Goal: Task Accomplishment & Management: Manage account settings

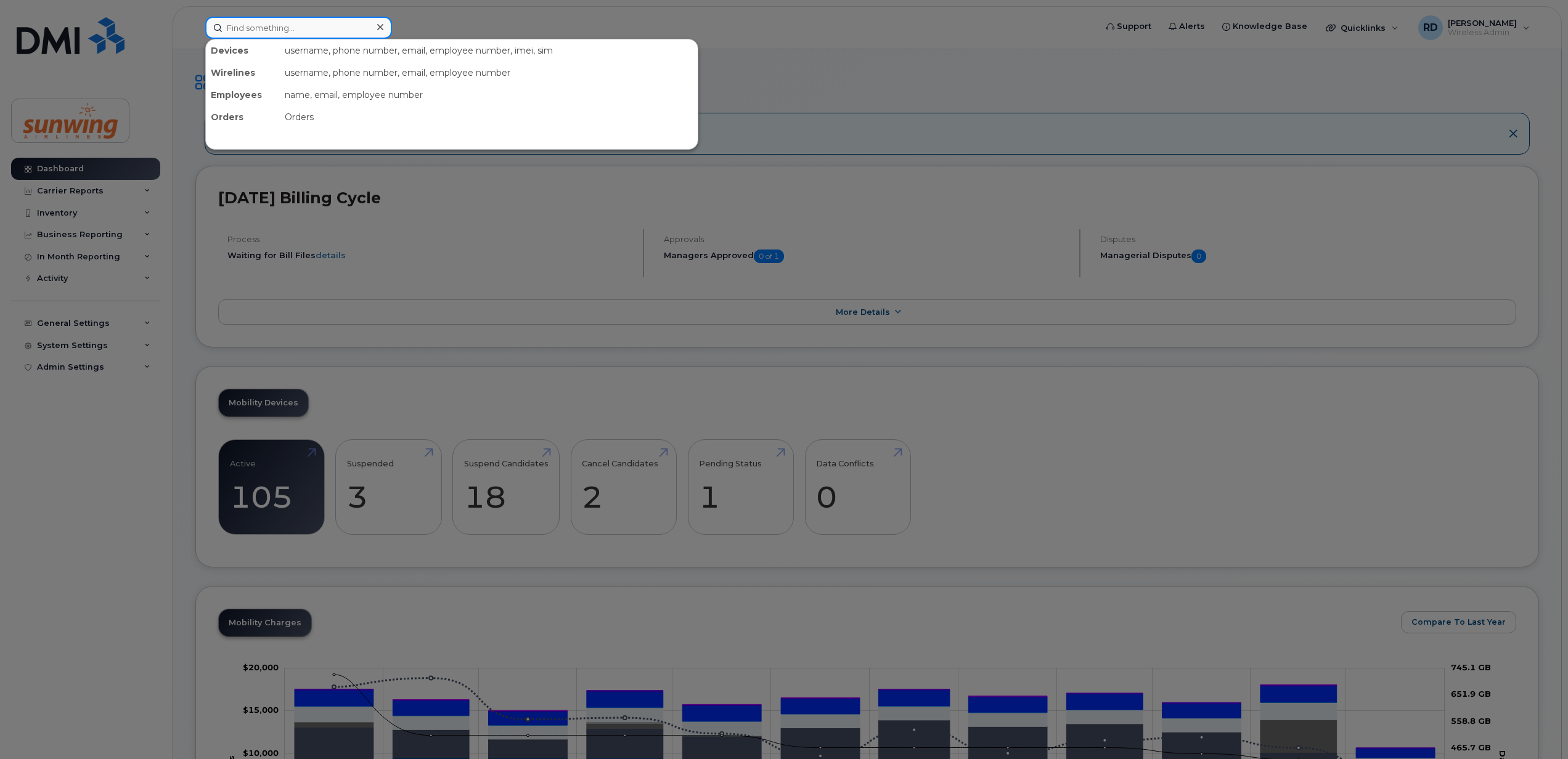
click at [259, 25] on input at bounding box center [298, 28] width 187 height 22
paste input "4165292025"
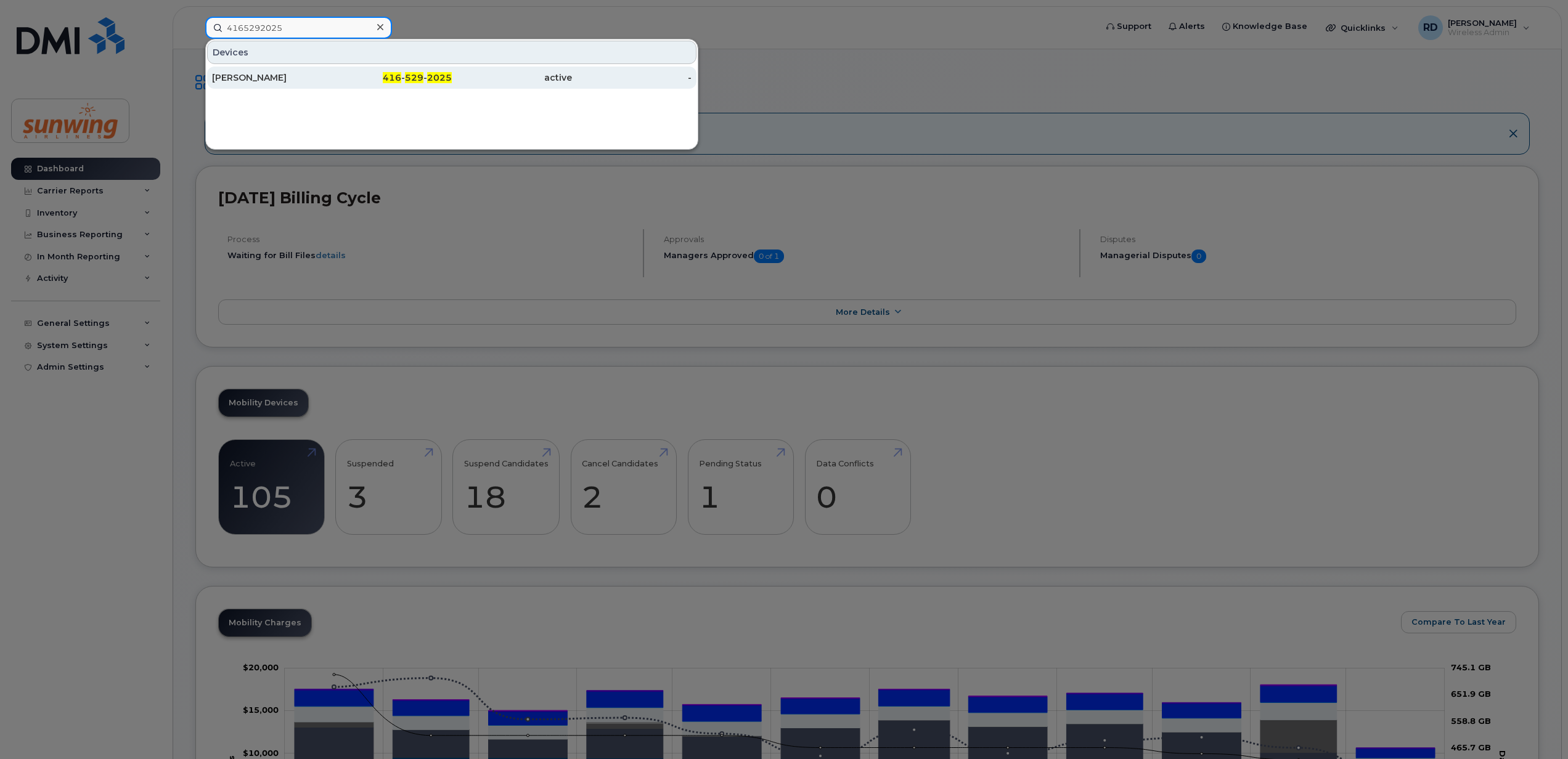
type input "4165292025"
click at [237, 77] on div "Marko Romic" at bounding box center [272, 78] width 120 height 13
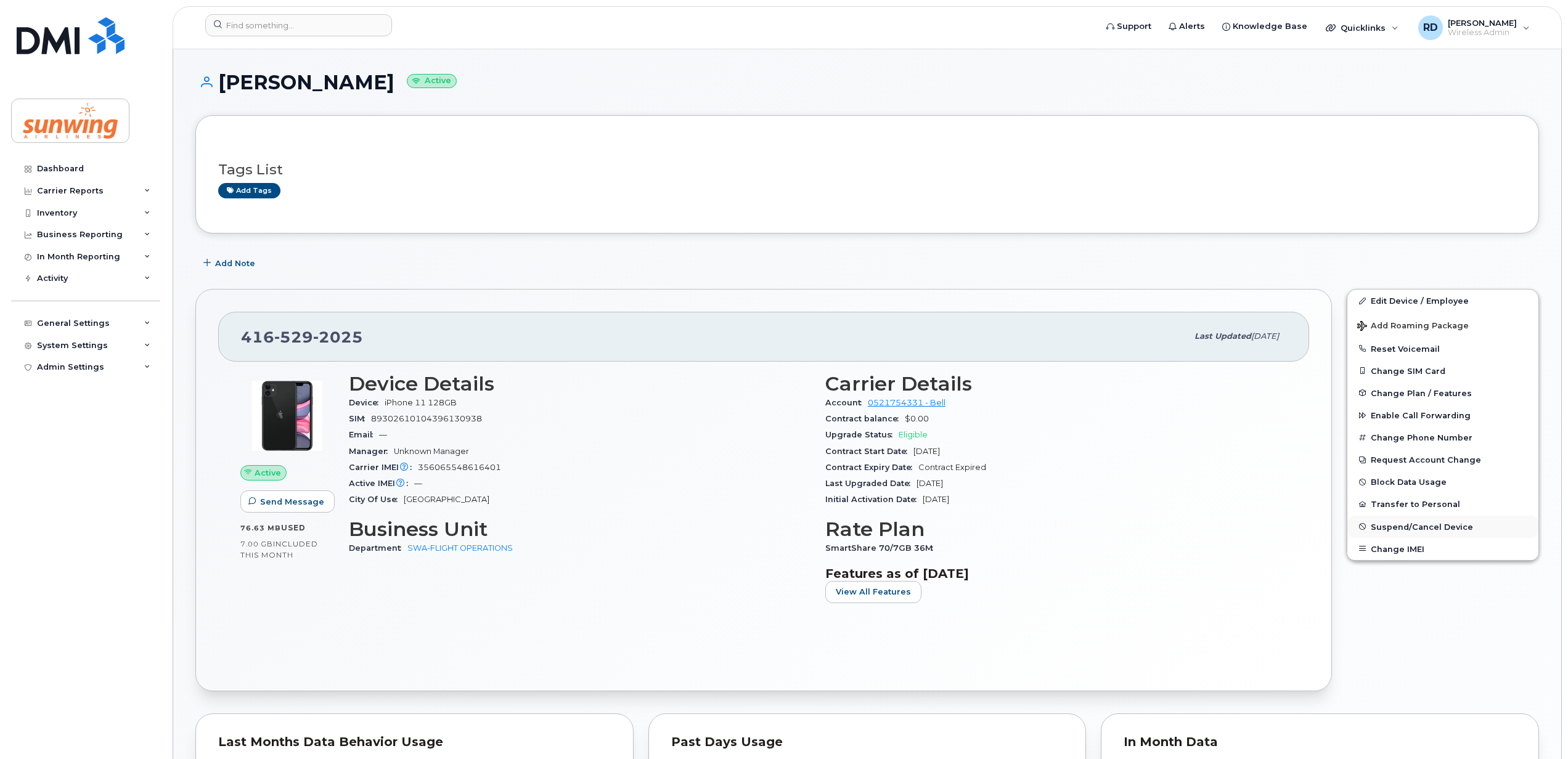
click at [1406, 525] on span "Suspend/Cancel Device" at bounding box center [1422, 526] width 102 height 9
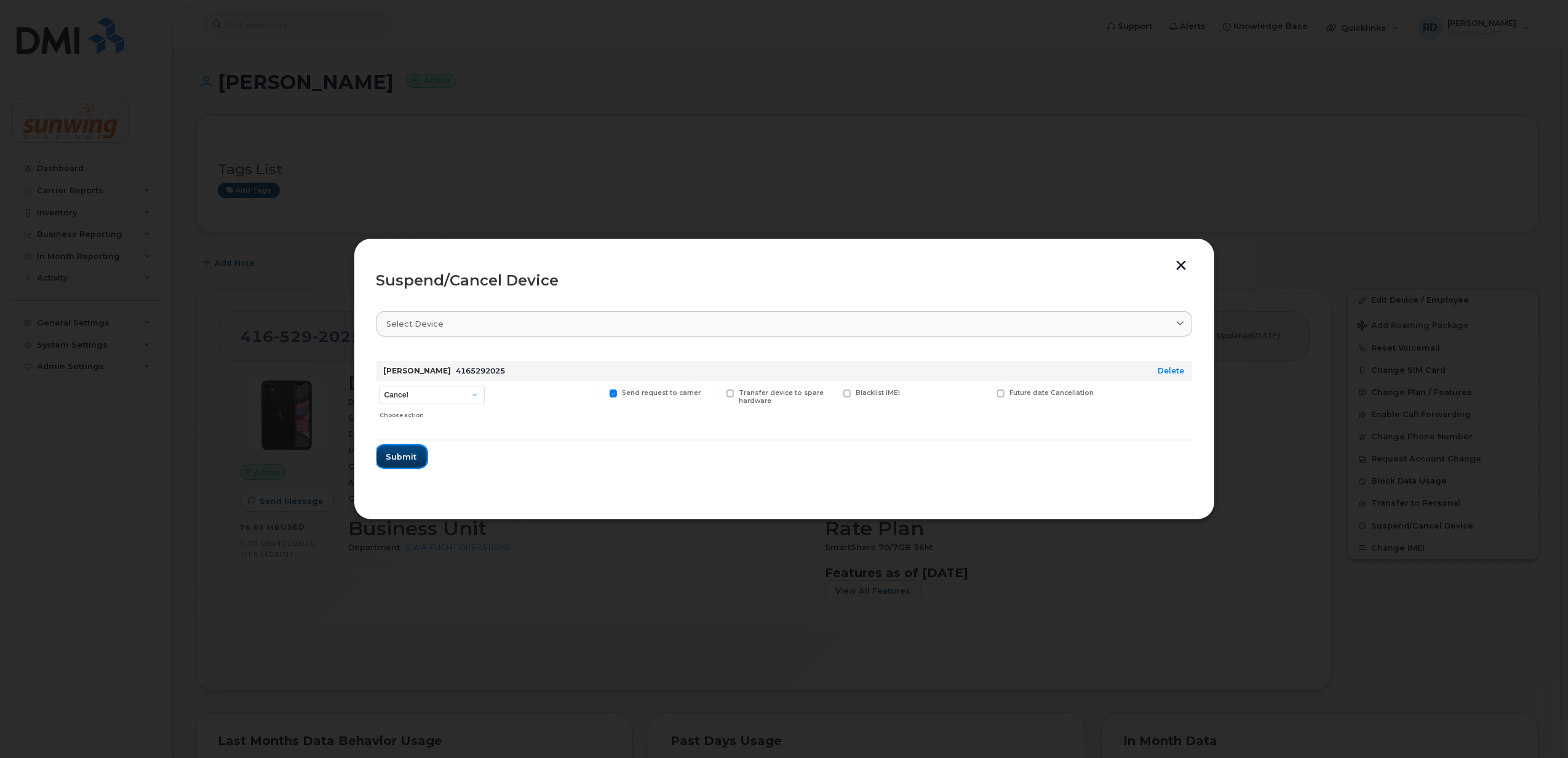
click at [406, 455] on span "Submit" at bounding box center [401, 457] width 31 height 12
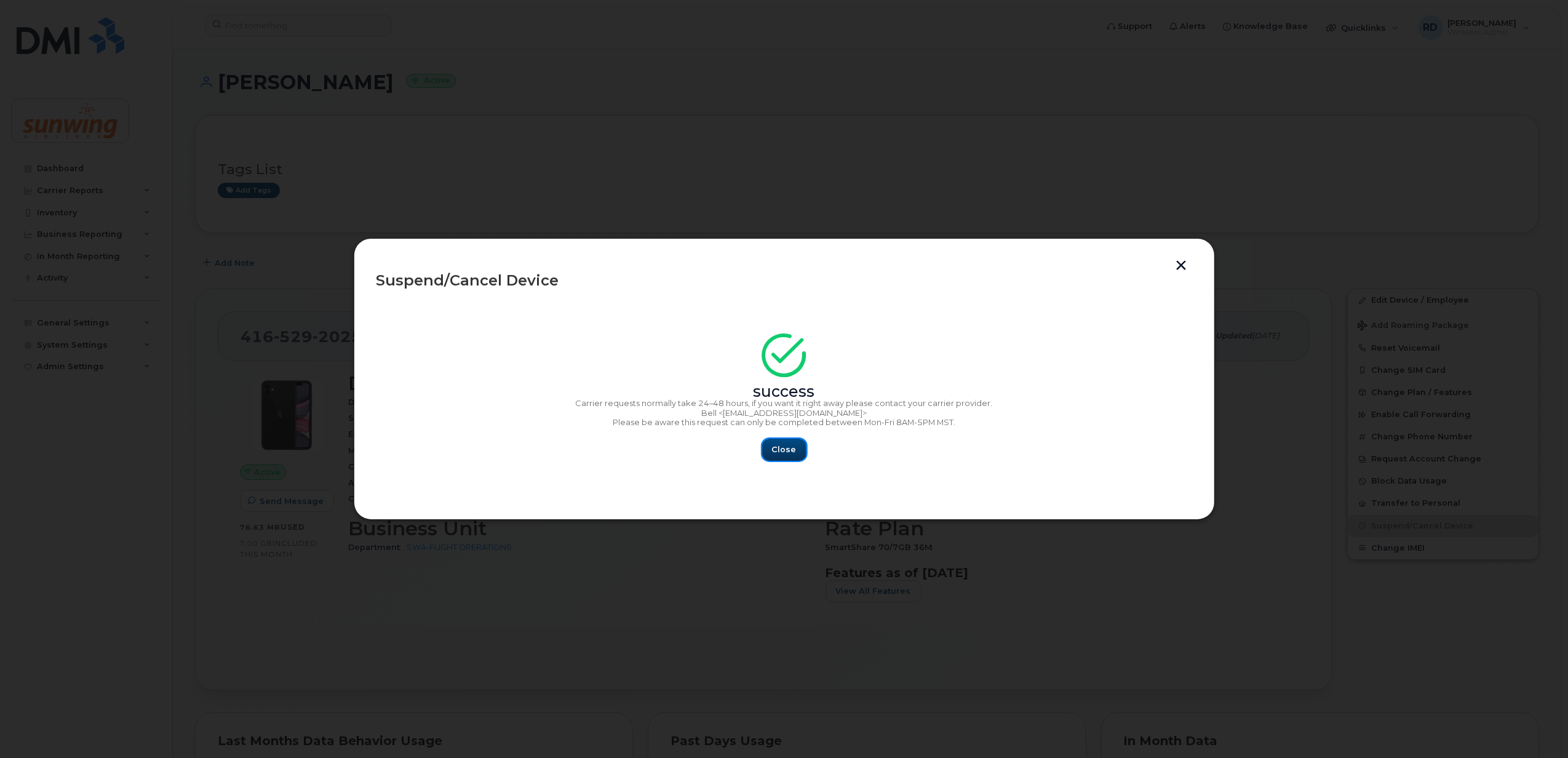
click at [781, 450] on span "Close" at bounding box center [784, 450] width 24 height 12
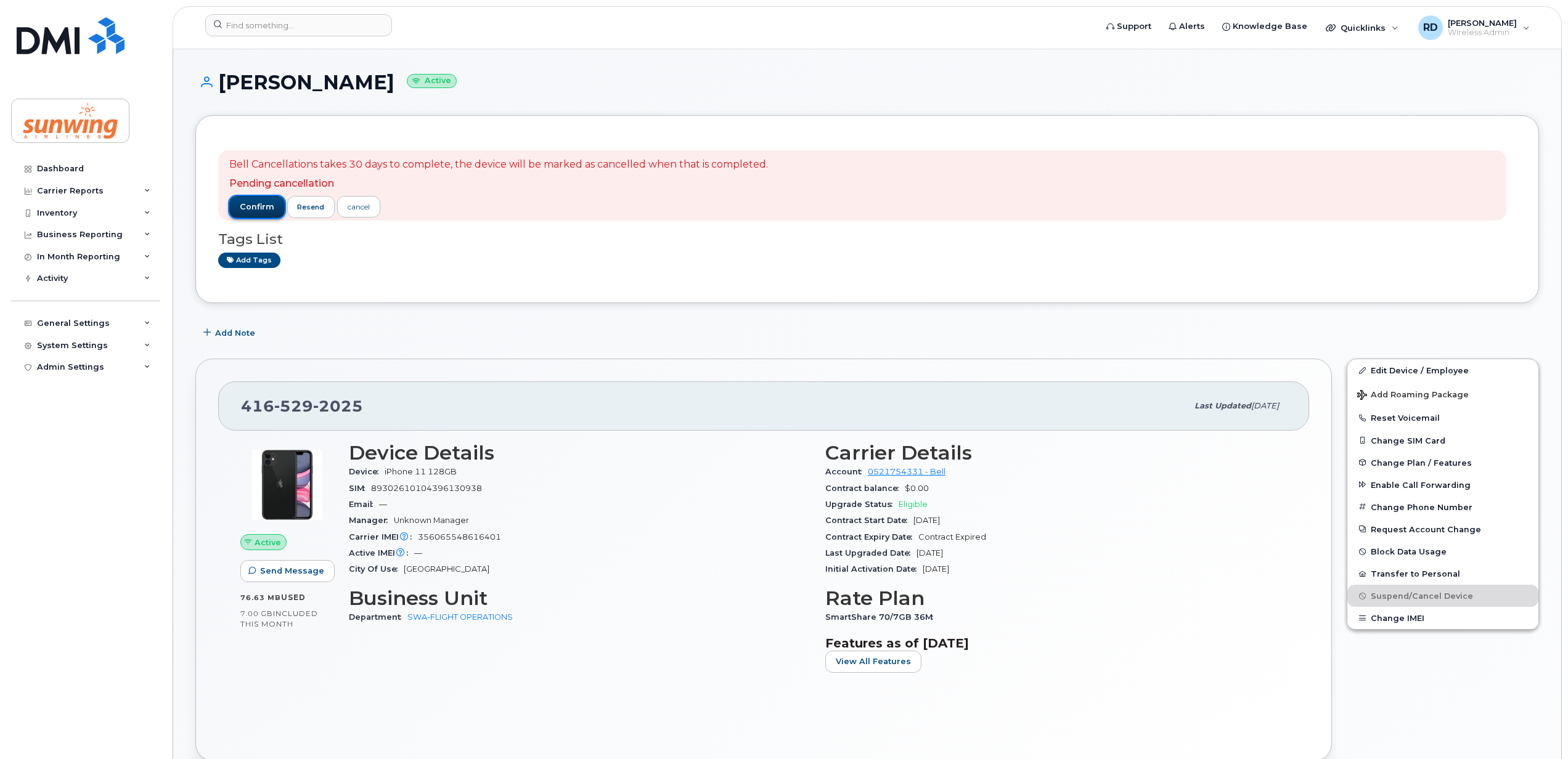
click at [260, 205] on span "confirm" at bounding box center [257, 207] width 35 height 11
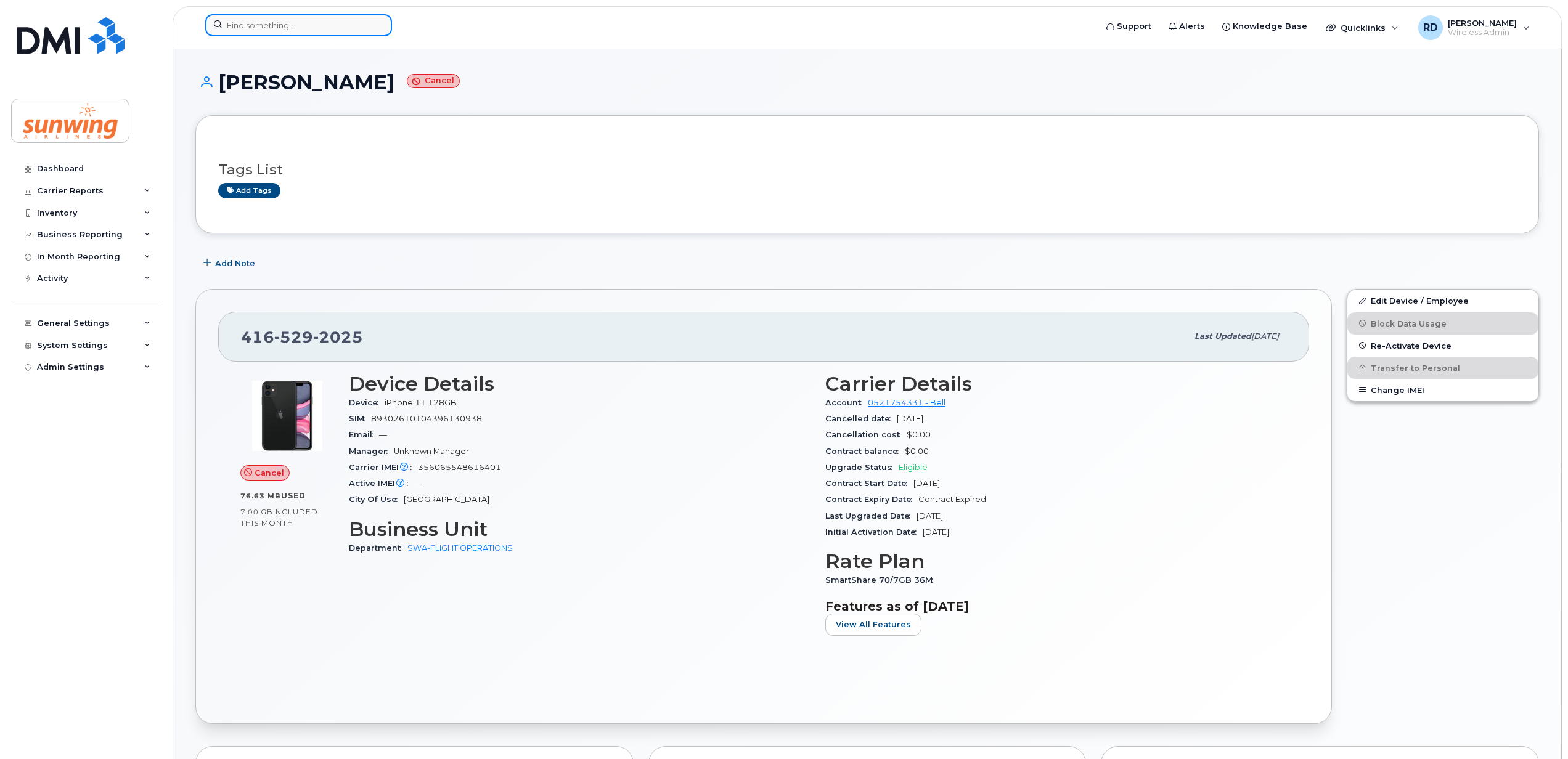
click at [279, 19] on input at bounding box center [298, 25] width 187 height 22
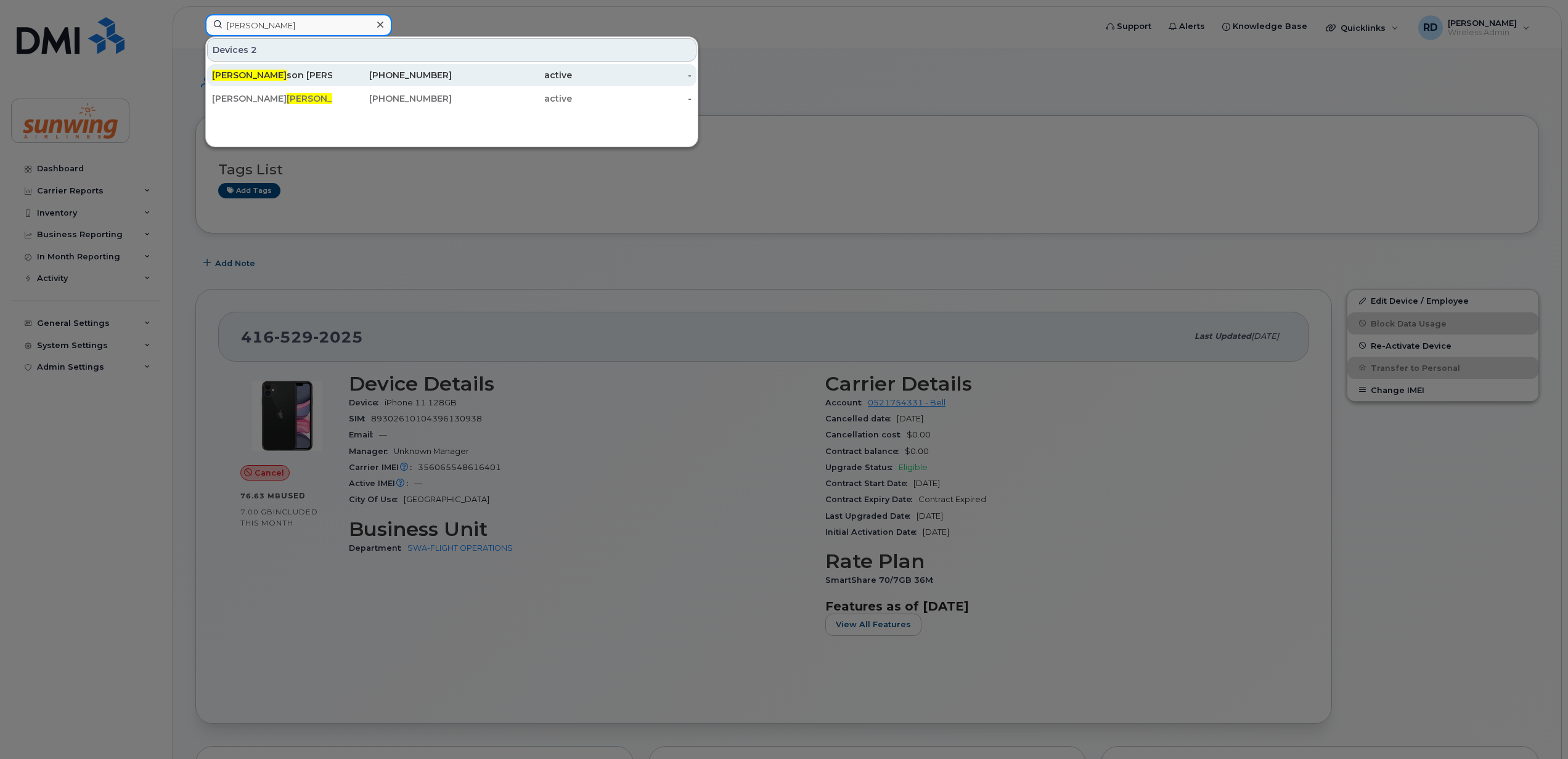
type input "jim"
click at [259, 75] on div "Jim son Dulku" at bounding box center [272, 75] width 120 height 13
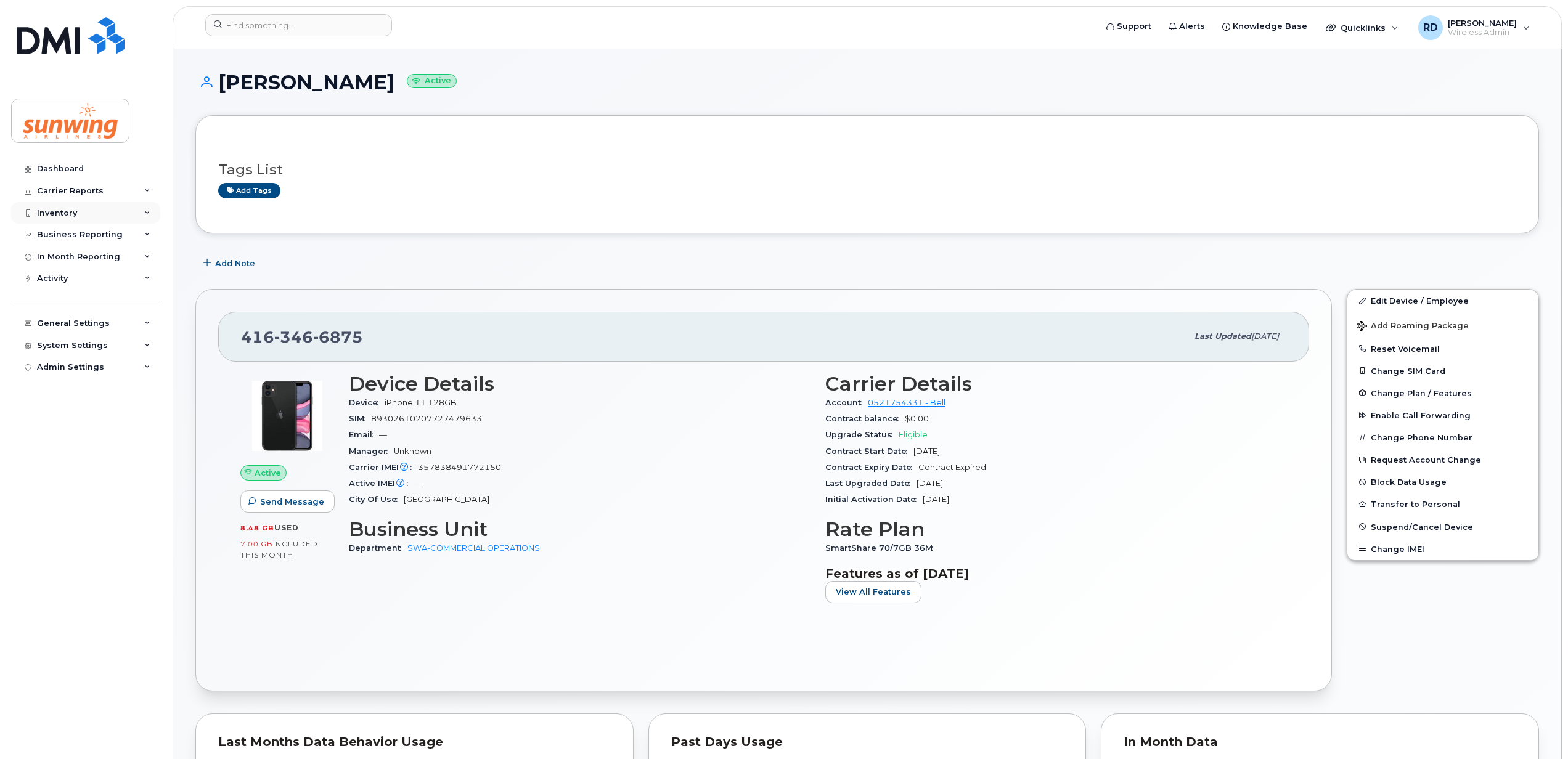
click at [72, 213] on div "Inventory" at bounding box center [57, 213] width 40 height 10
click at [77, 235] on div "Mobility Devices" at bounding box center [77, 235] width 70 height 11
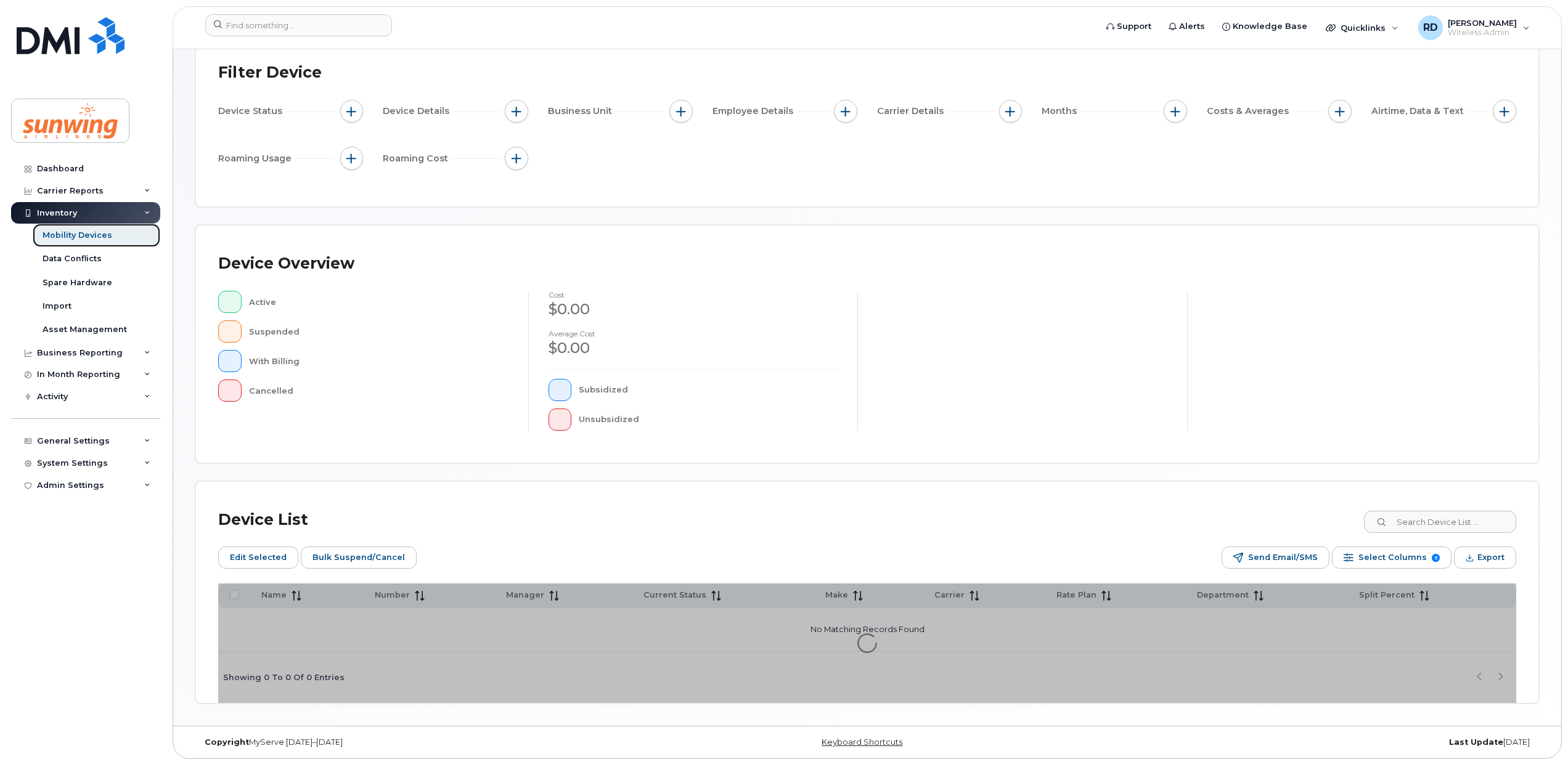
scroll to position [112, 0]
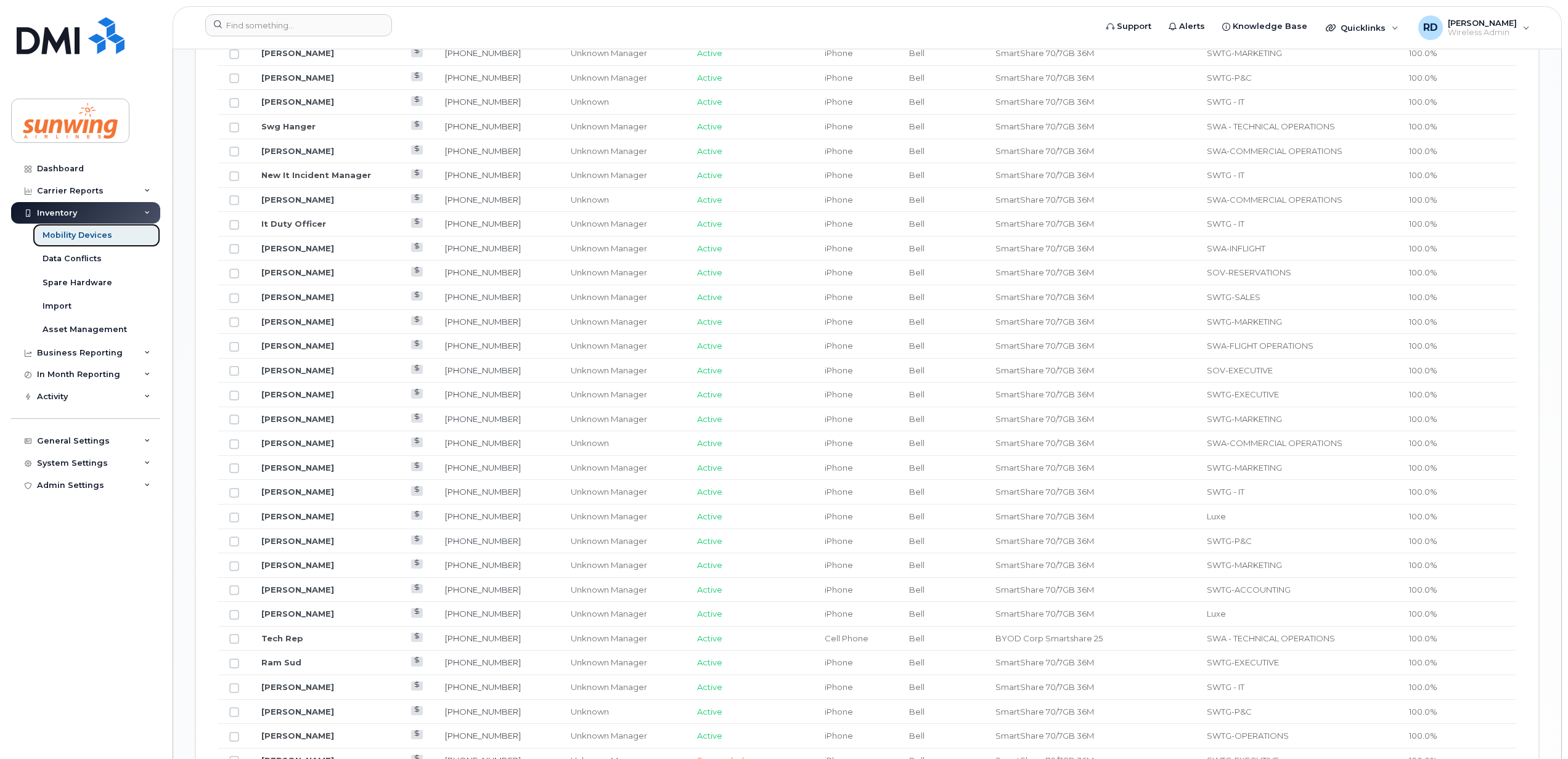
scroll to position [851, 0]
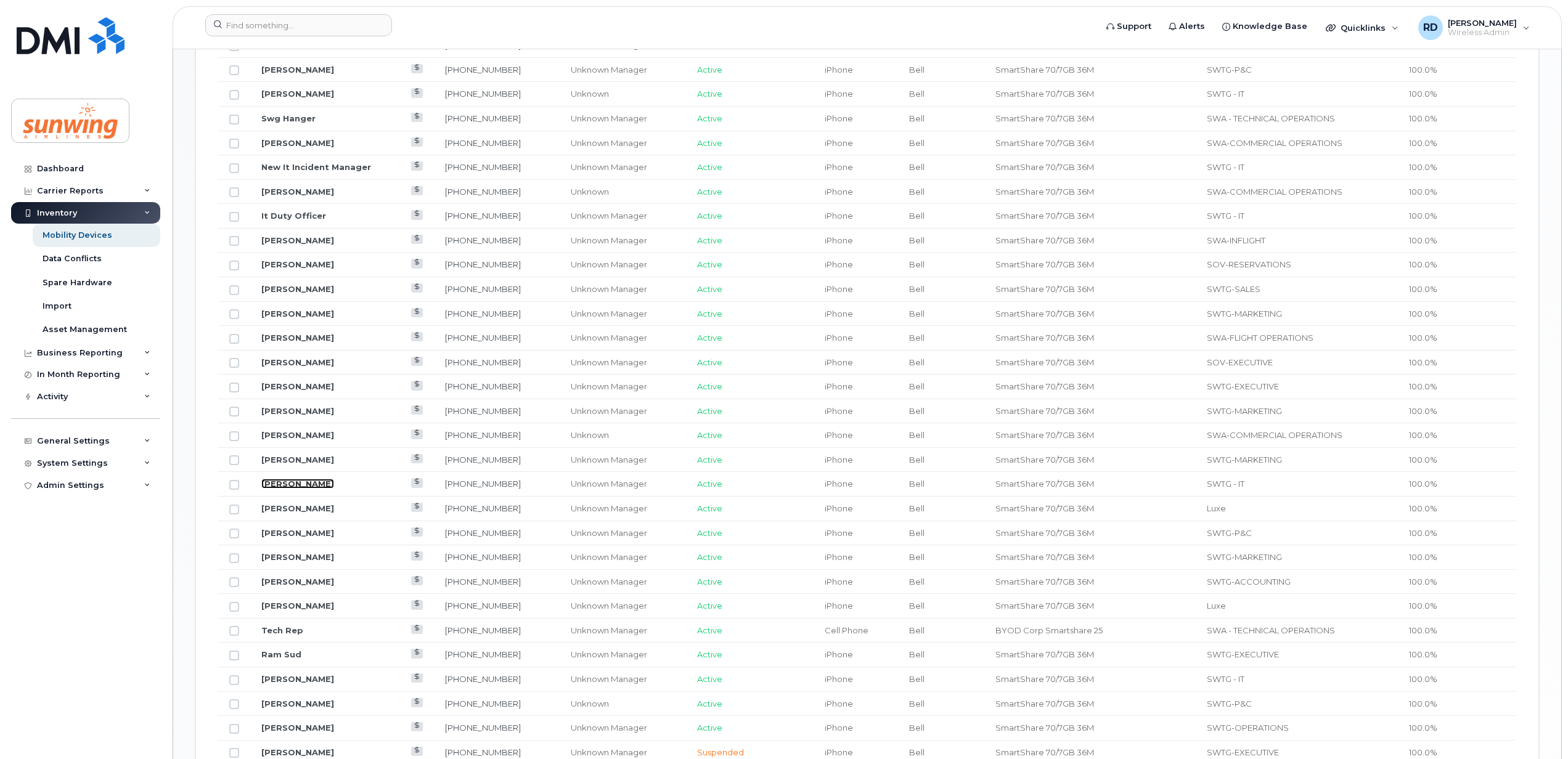
click at [299, 488] on link "[PERSON_NAME]" at bounding box center [298, 484] width 73 height 10
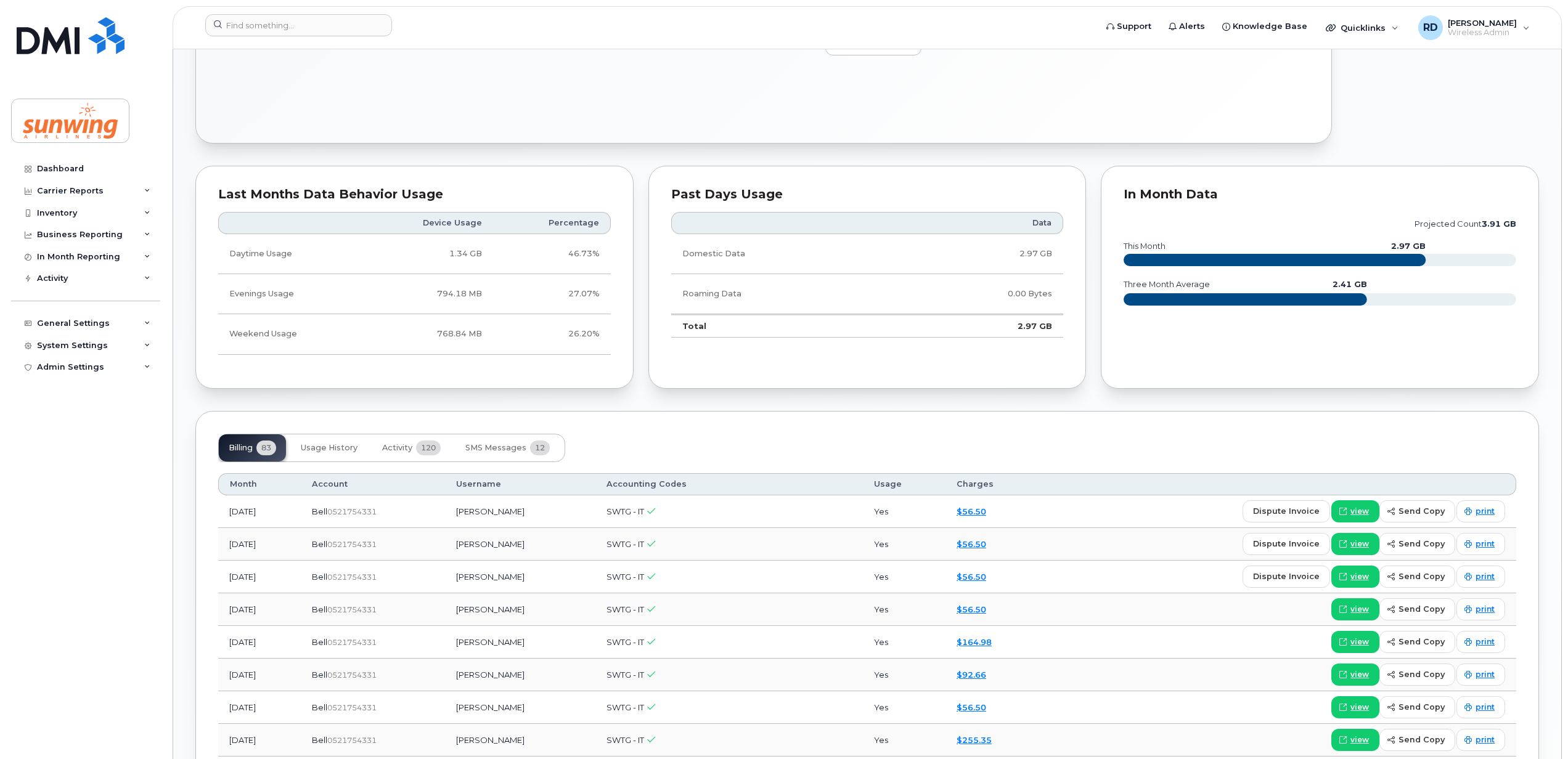
scroll to position [657, 0]
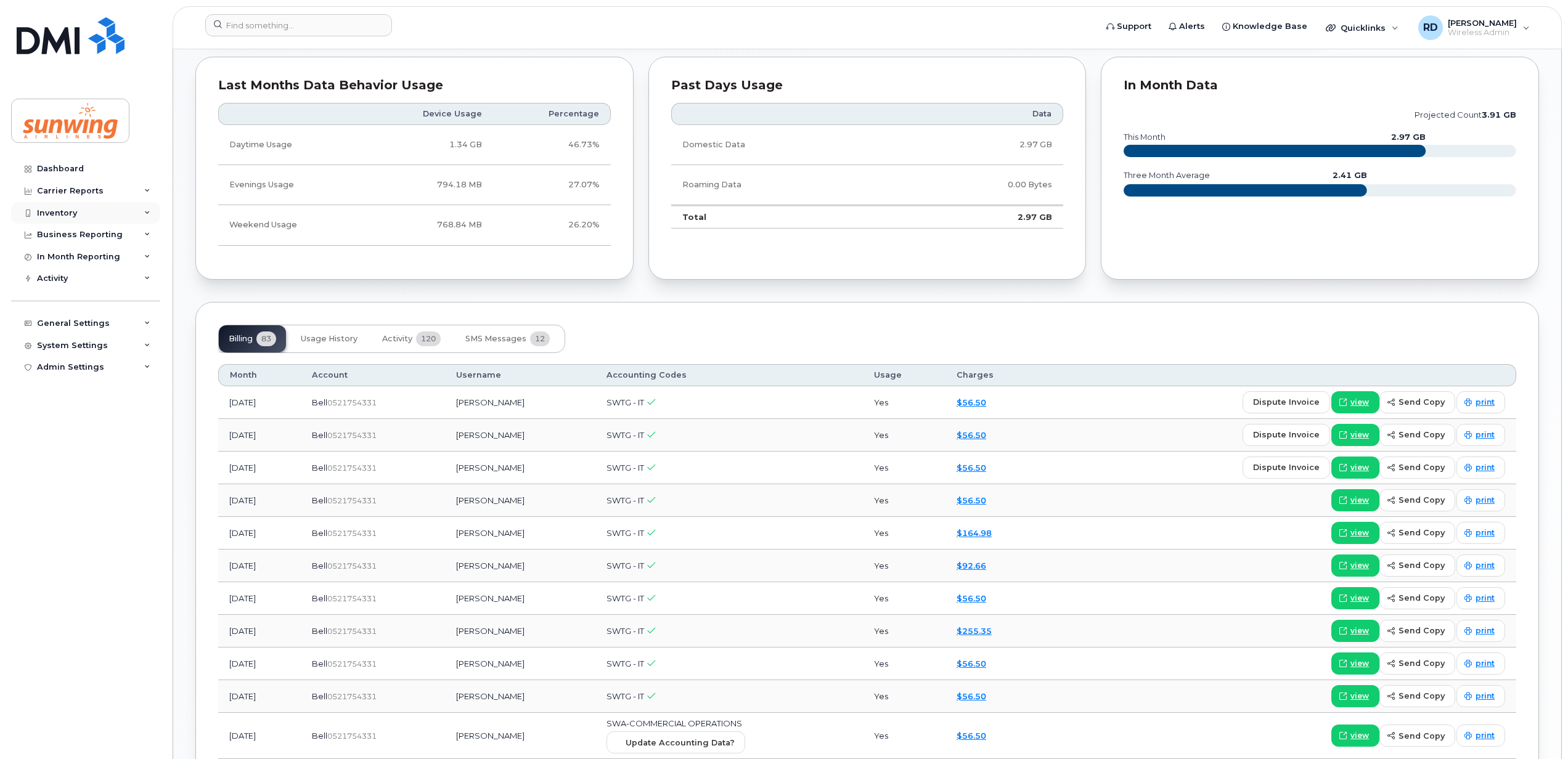
click at [72, 217] on div "Inventory" at bounding box center [57, 213] width 40 height 10
click at [80, 235] on div "Mobility Devices" at bounding box center [77, 235] width 70 height 11
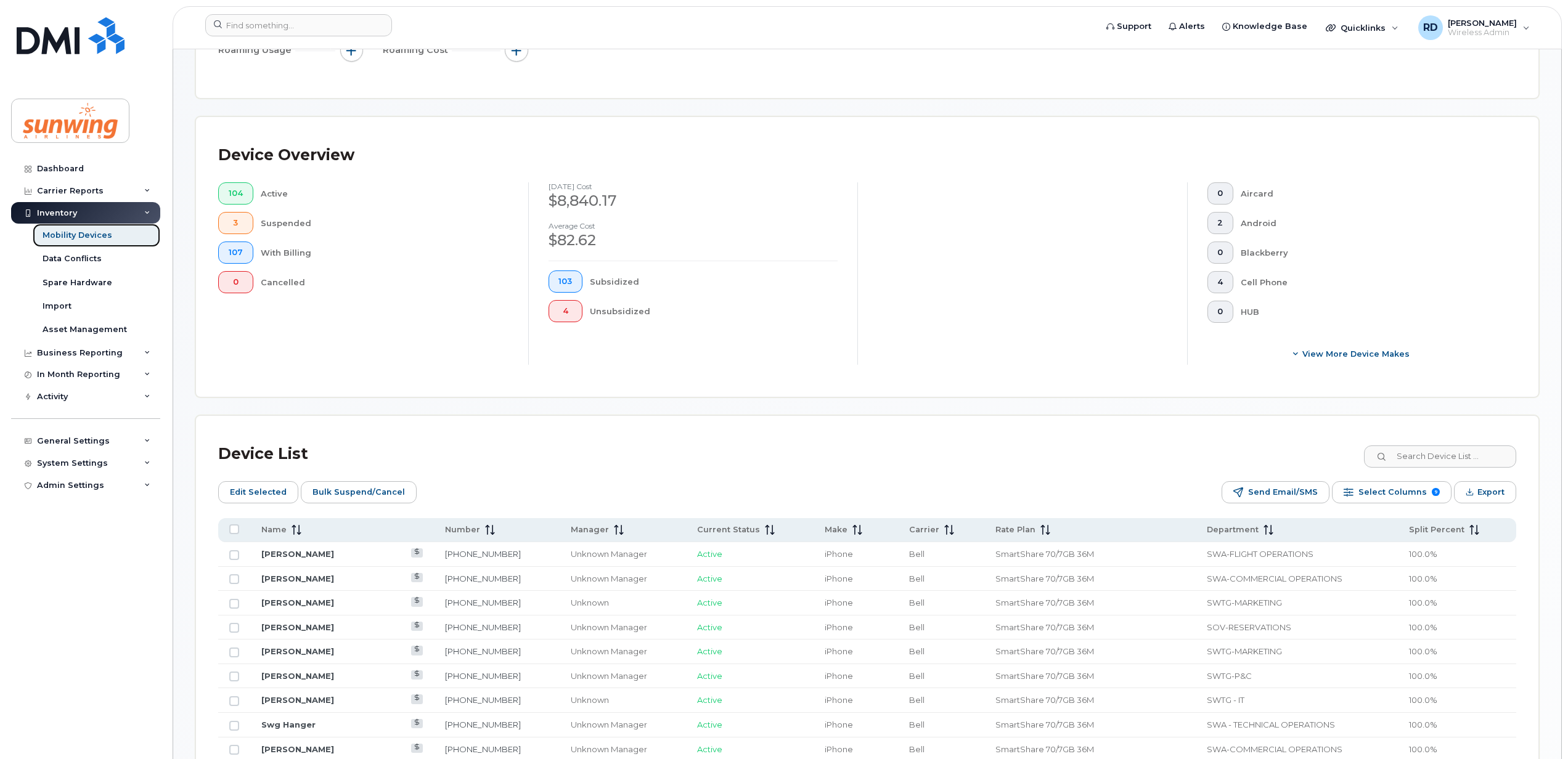
scroll to position [328, 0]
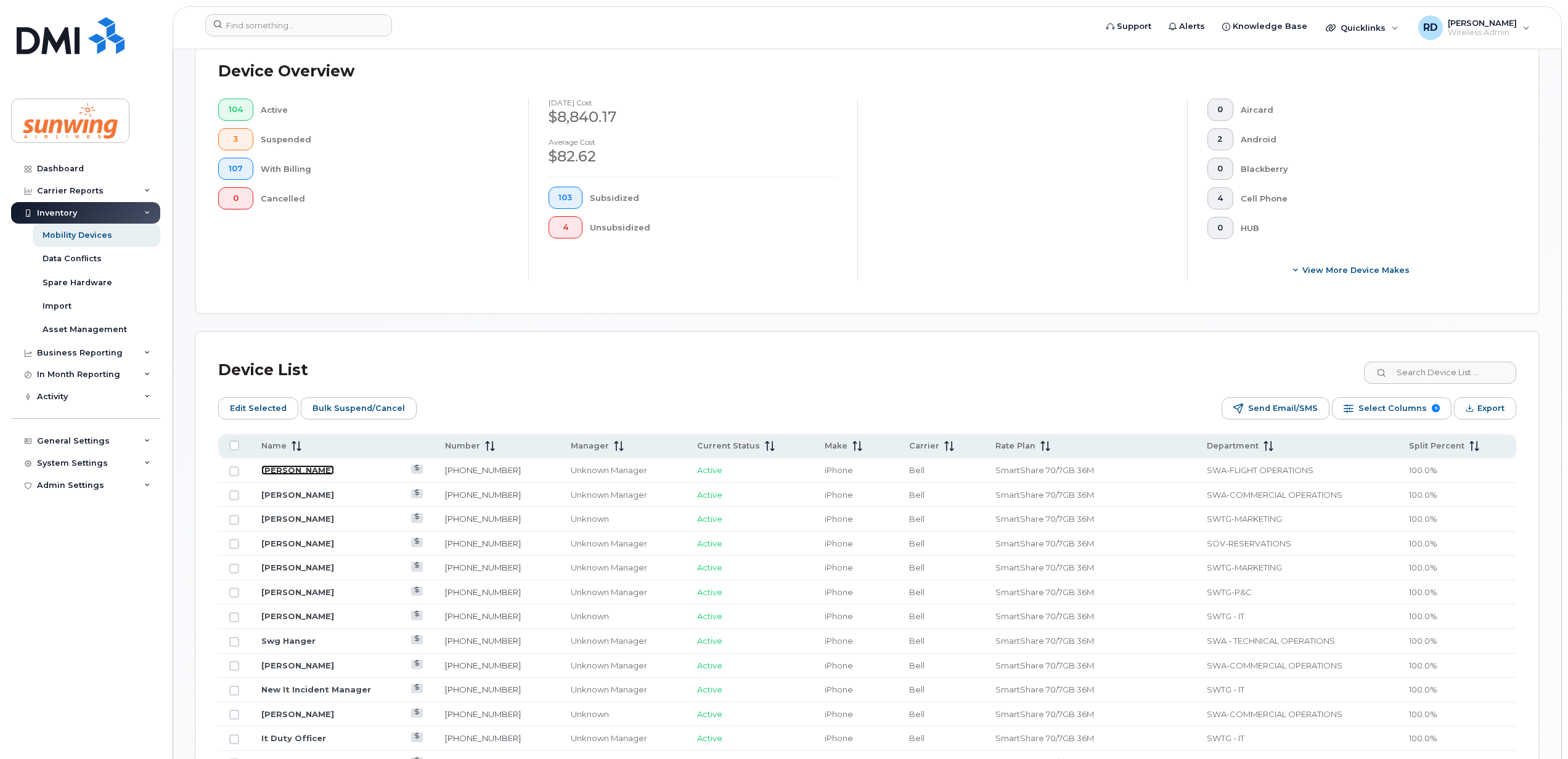
click at [305, 471] on link "[PERSON_NAME]" at bounding box center [298, 470] width 73 height 10
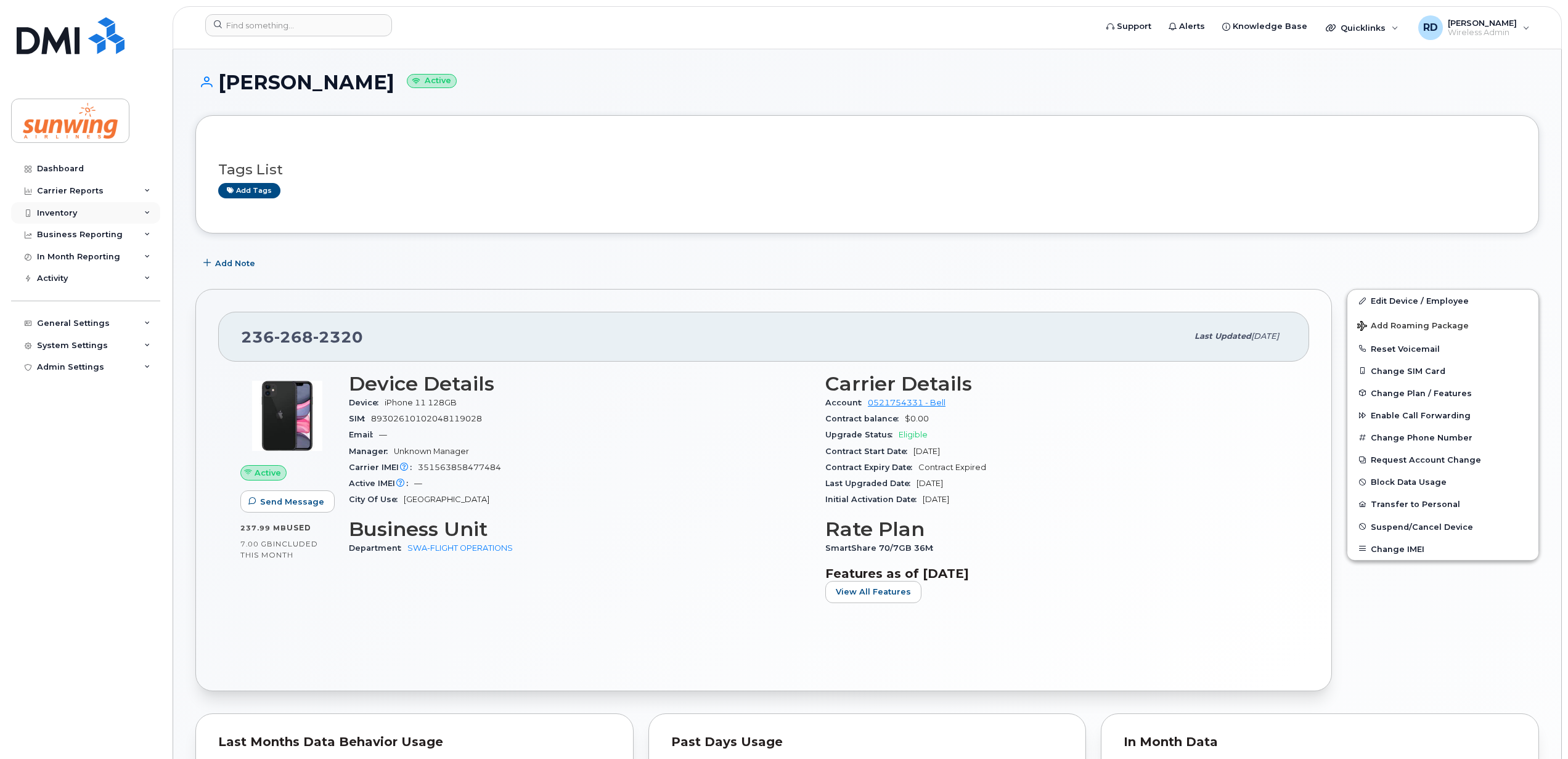
click at [63, 213] on div "Inventory" at bounding box center [57, 213] width 40 height 10
